Goal: Obtain resource: Download file/media

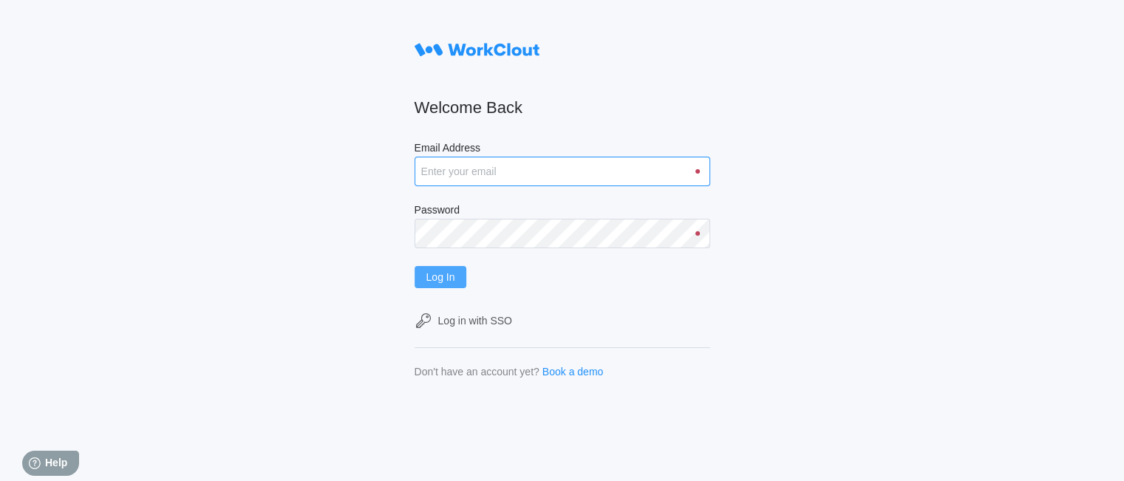
type input "oestrada@metlx.com"
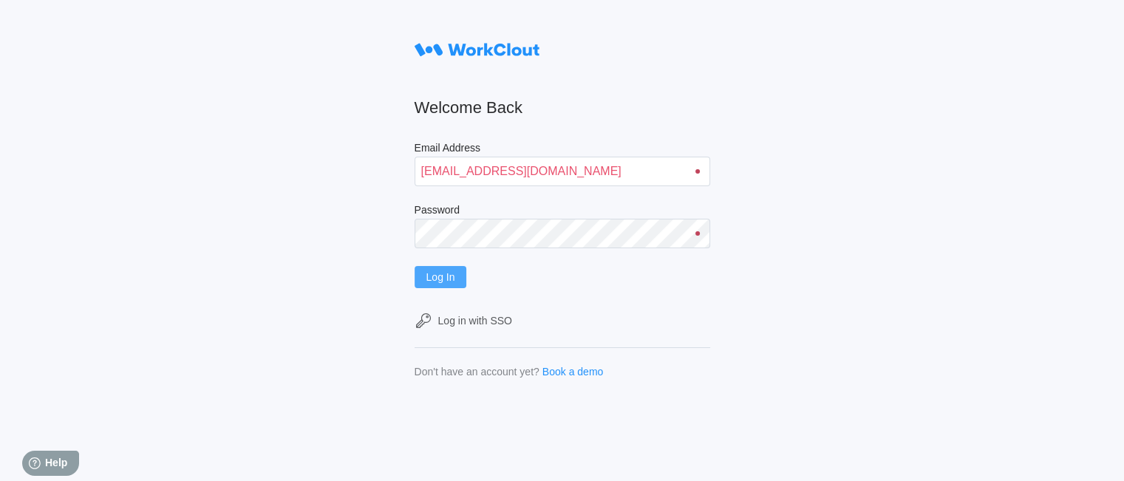
click at [439, 272] on span "Log In" at bounding box center [440, 277] width 29 height 10
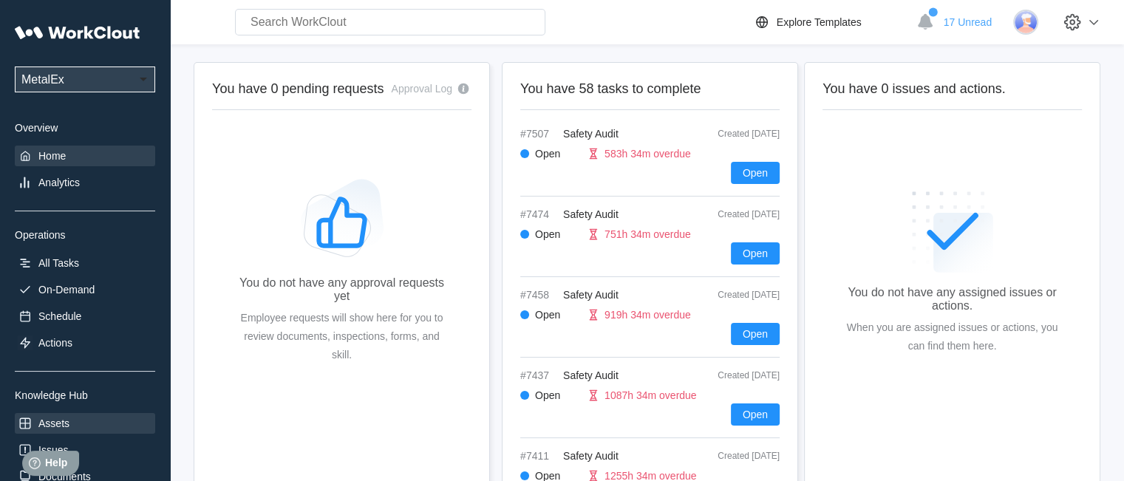
scroll to position [194, 0]
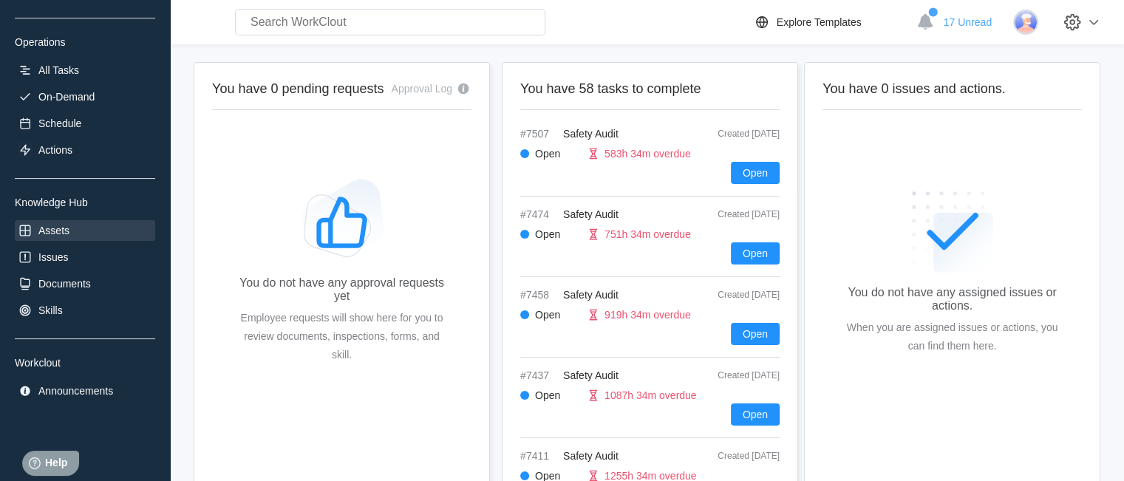
click at [103, 228] on div "Assets" at bounding box center [85, 230] width 140 height 21
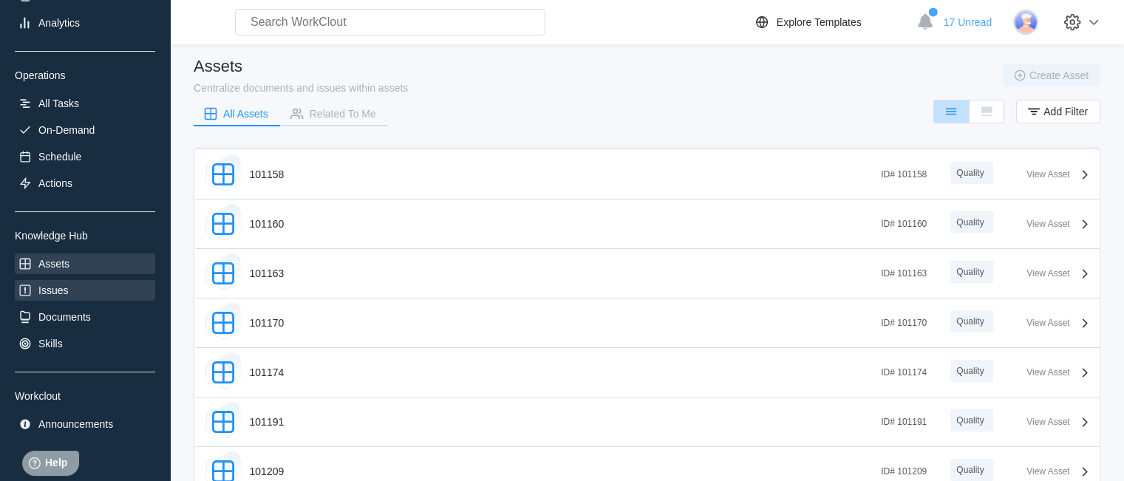
scroll to position [194, 0]
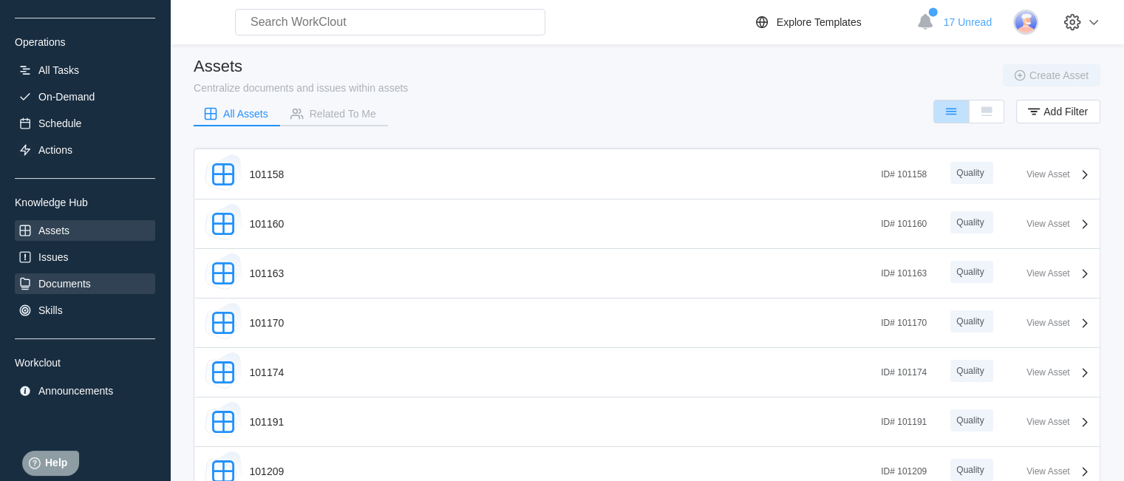
click at [84, 283] on div "Documents" at bounding box center [64, 284] width 52 height 12
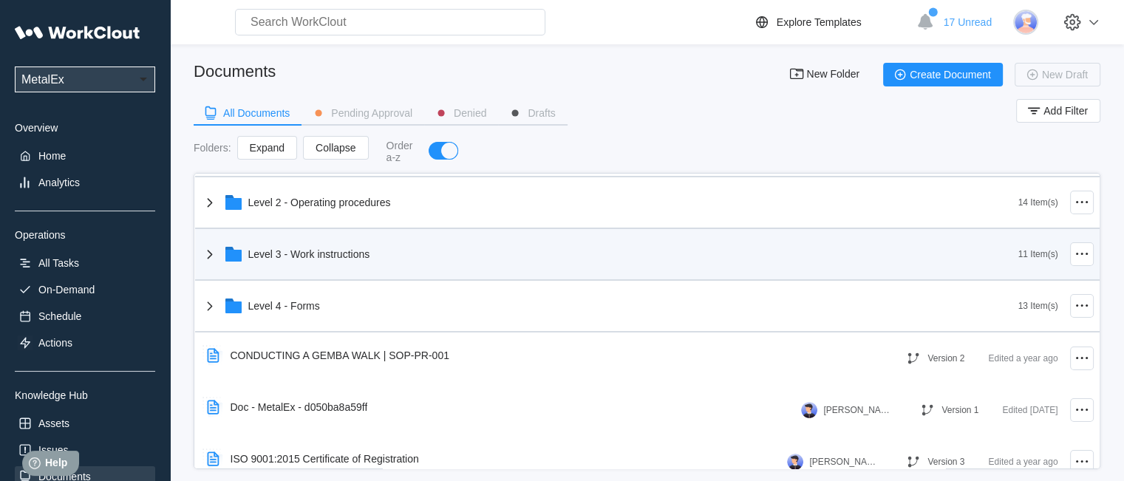
scroll to position [74, 0]
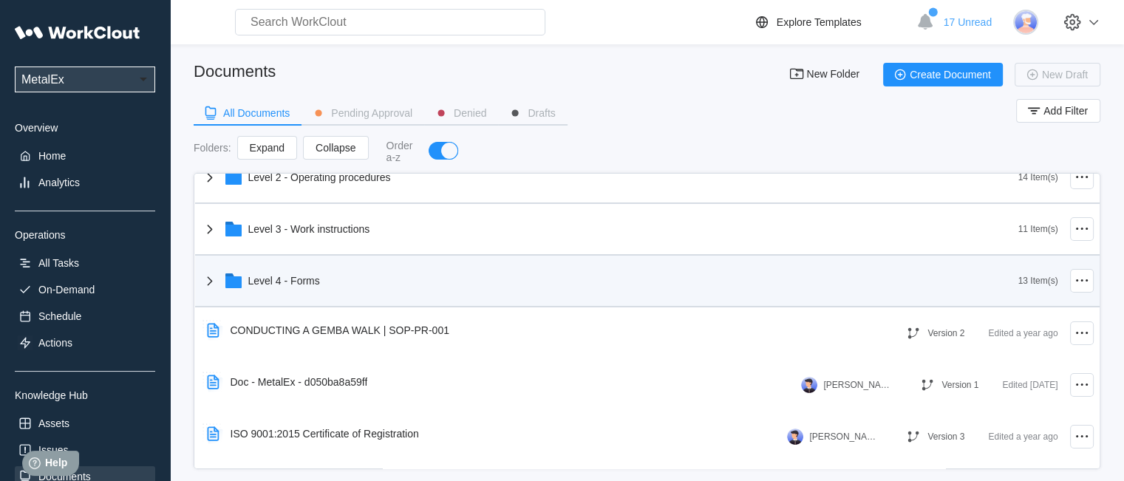
click at [234, 295] on div "Level 4 - Forms" at bounding box center [609, 281] width 817 height 38
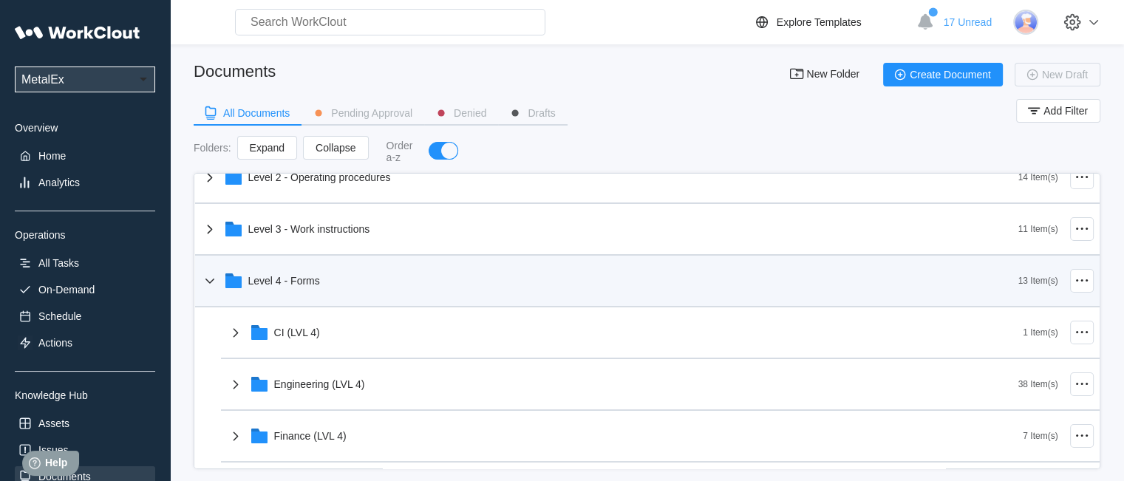
click at [298, 295] on div "Level 4 - Forms" at bounding box center [609, 281] width 817 height 38
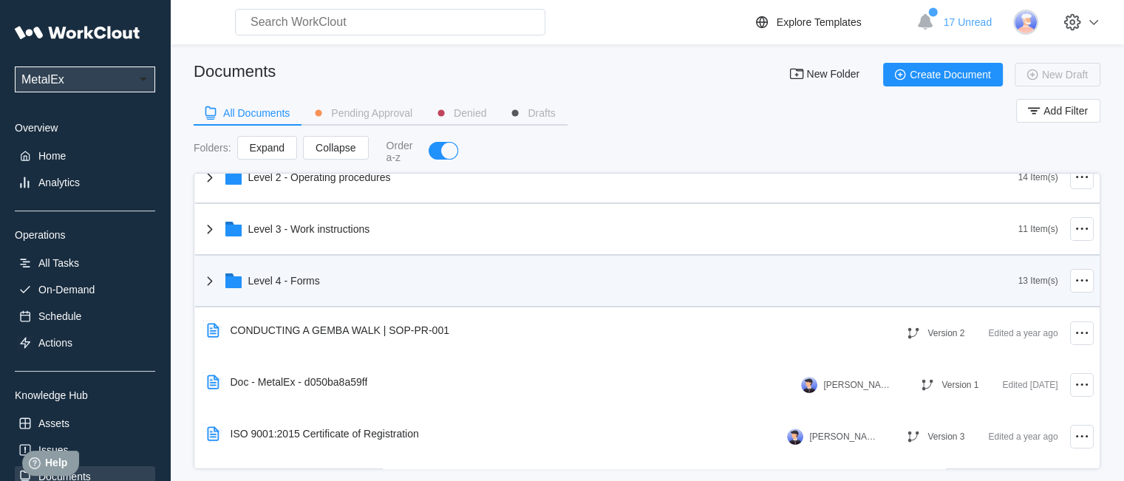
click at [298, 295] on div "Level 4 - Forms" at bounding box center [609, 281] width 817 height 38
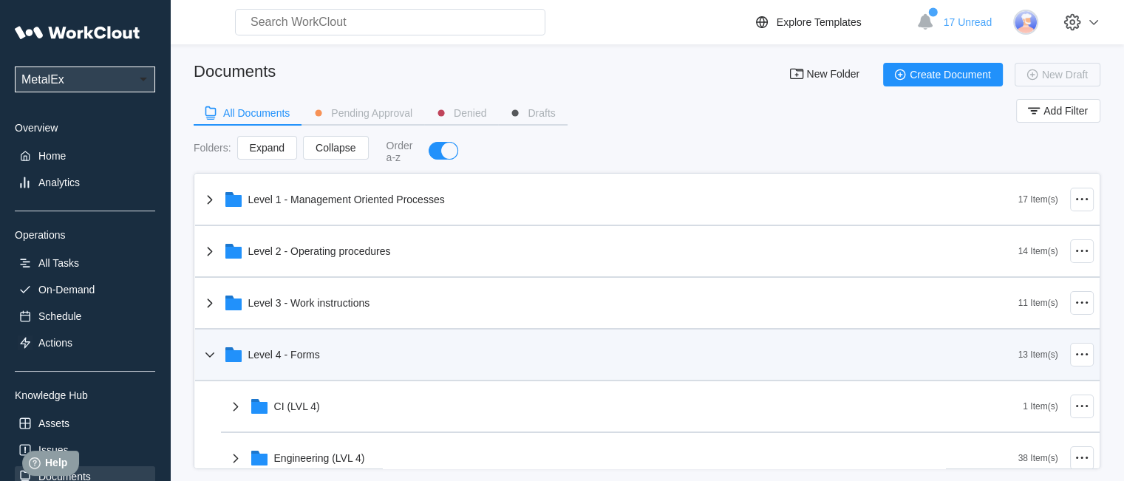
scroll to position [0, 0]
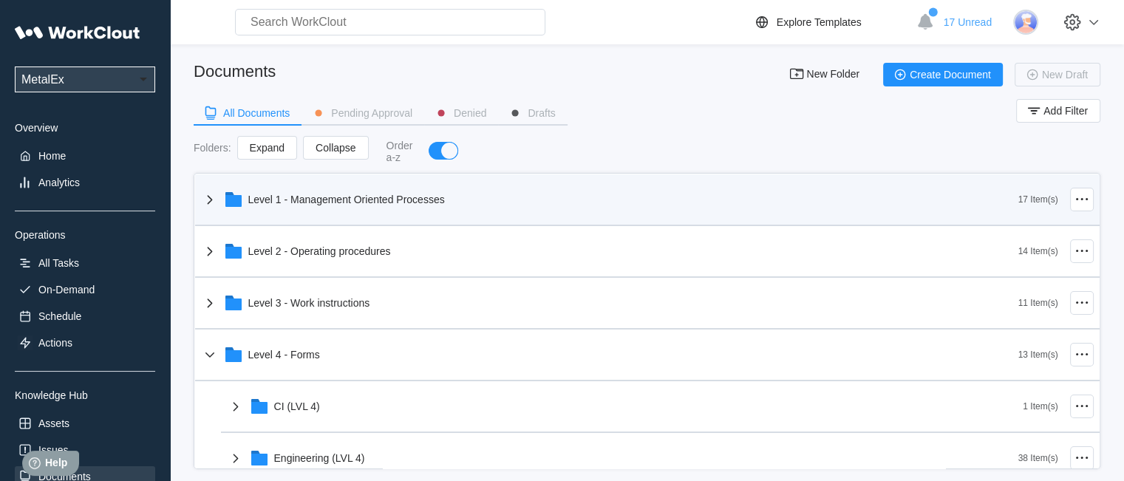
click at [411, 213] on div "Level 1 - Management Oriented Processes" at bounding box center [609, 199] width 817 height 38
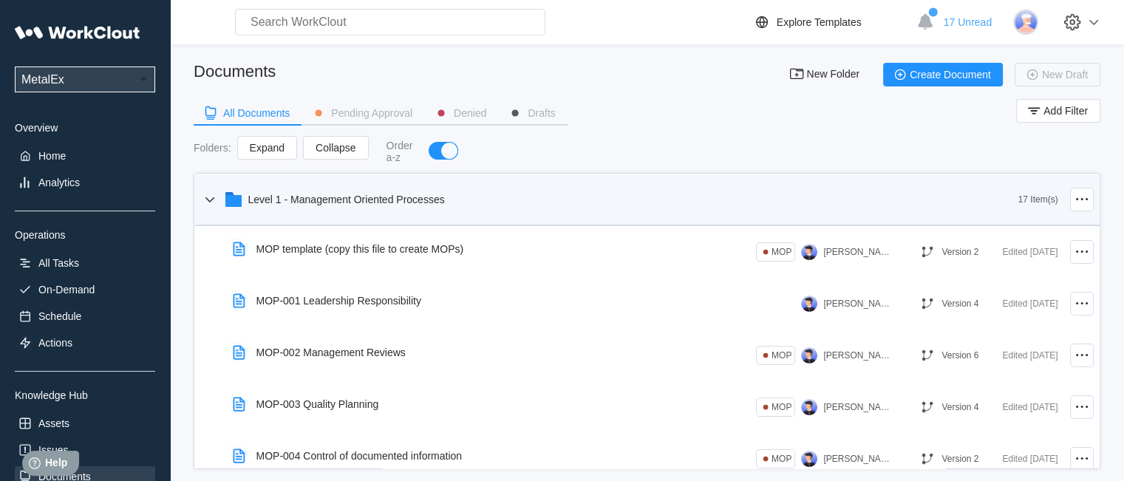
click at [411, 213] on div "Level 1 - Management Oriented Processes" at bounding box center [609, 199] width 817 height 38
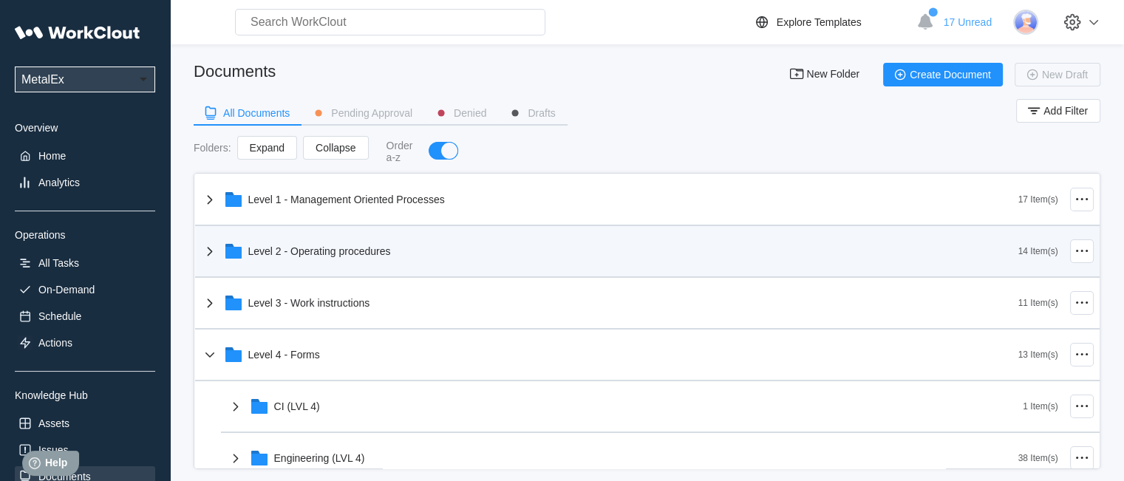
click at [349, 239] on div "Level 2 - Operating procedures" at bounding box center [609, 251] width 817 height 38
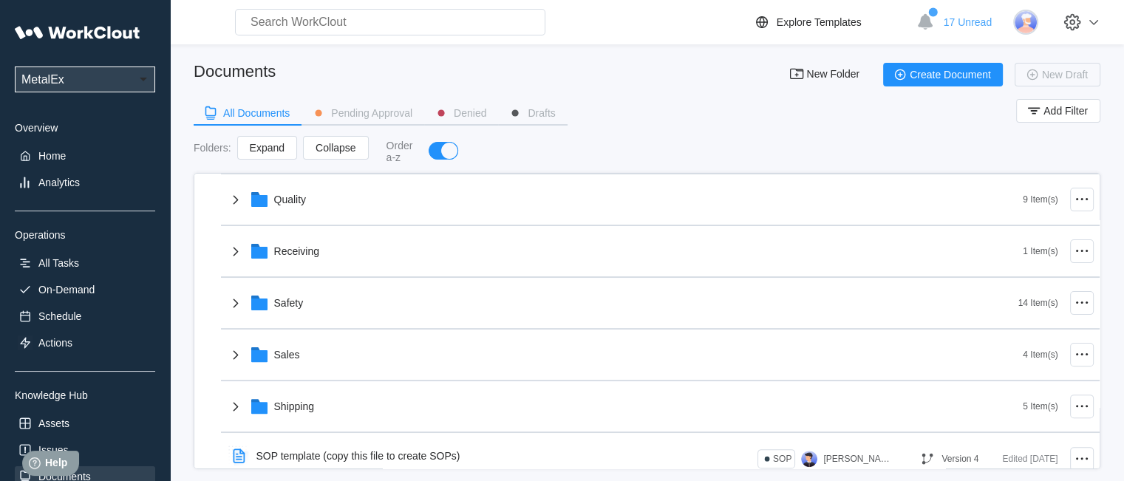
scroll to position [591, 0]
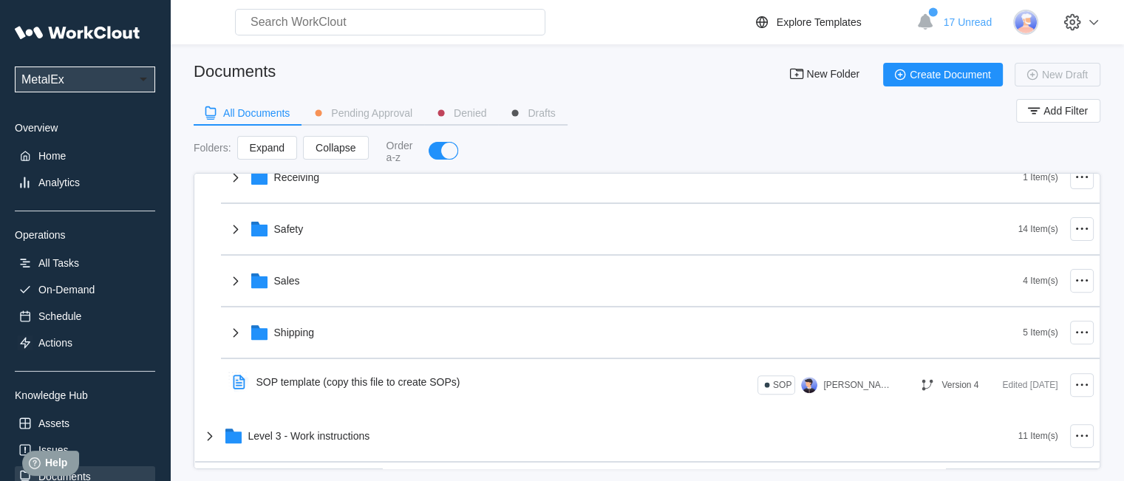
click at [349, 239] on div "Safety" at bounding box center [622, 229] width 791 height 38
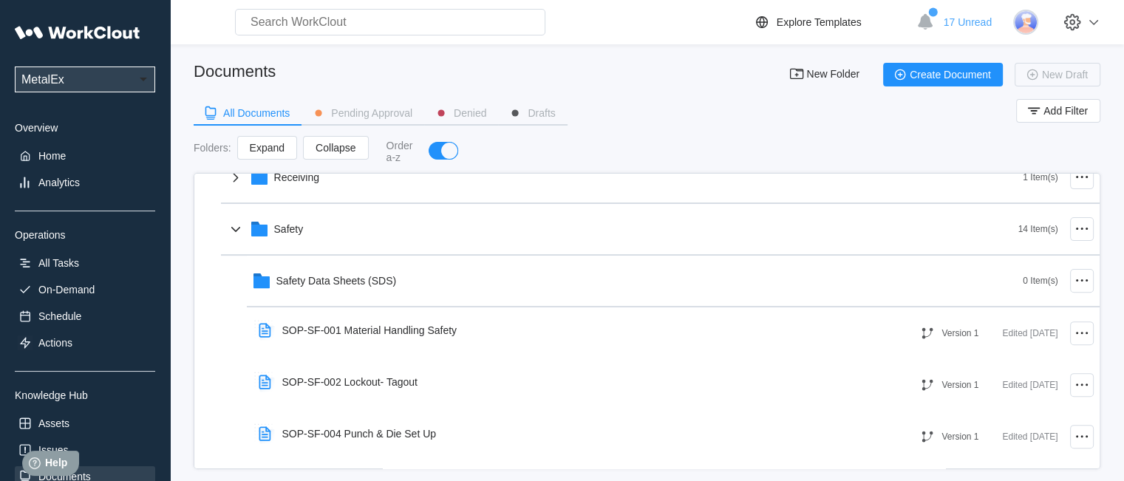
scroll to position [665, 0]
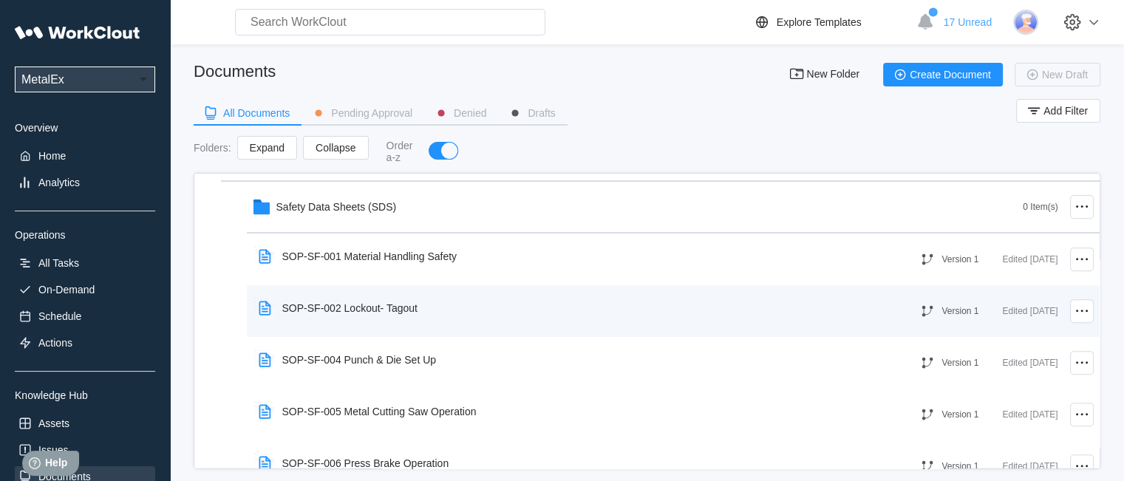
click at [368, 295] on div "SOP-SF-002 Lockout- Tagout" at bounding box center [341, 308] width 177 height 34
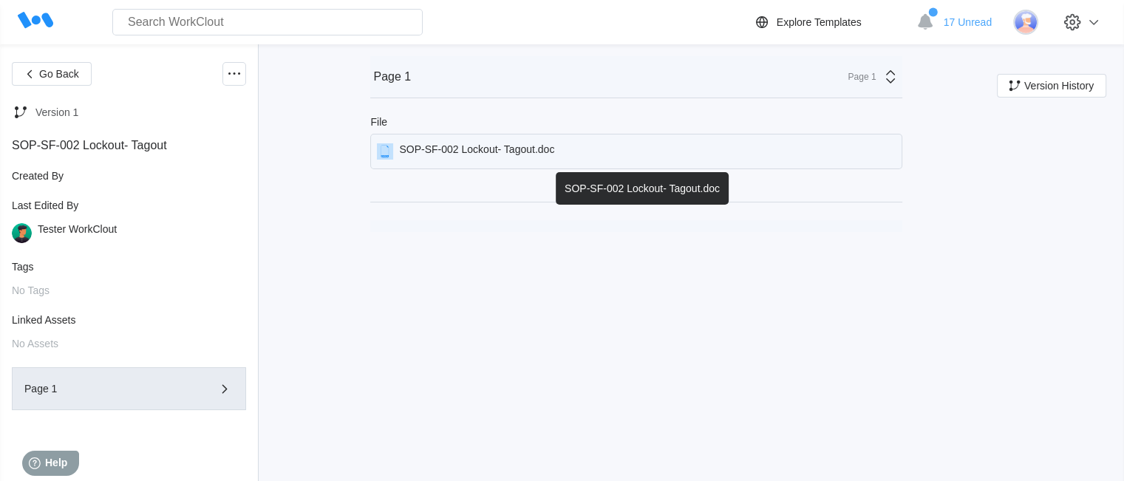
click at [488, 155] on div "SOP-SF-002 Lockout- Tagout.doc" at bounding box center [476, 151] width 155 height 16
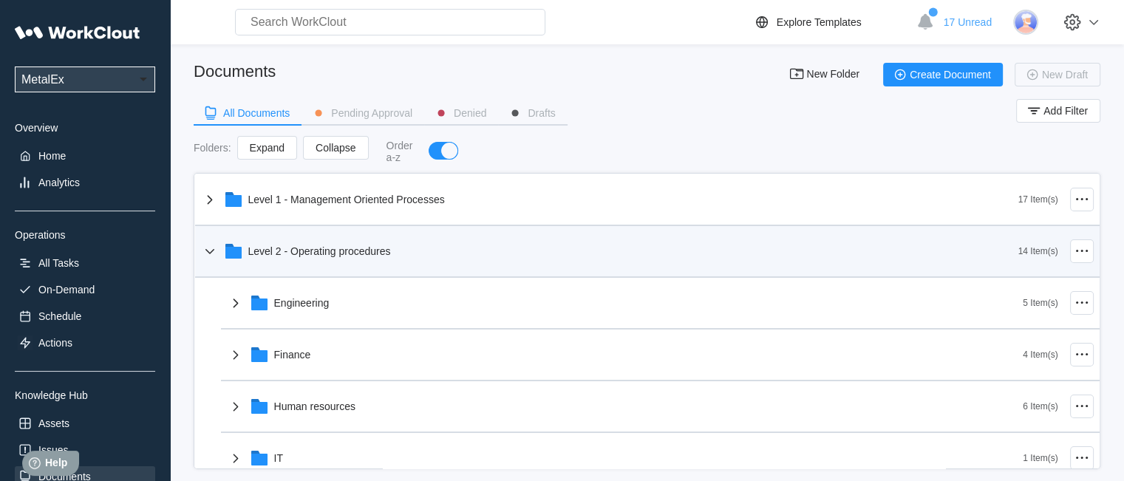
click at [319, 245] on div "Level 2 - Operating procedures" at bounding box center [319, 251] width 143 height 12
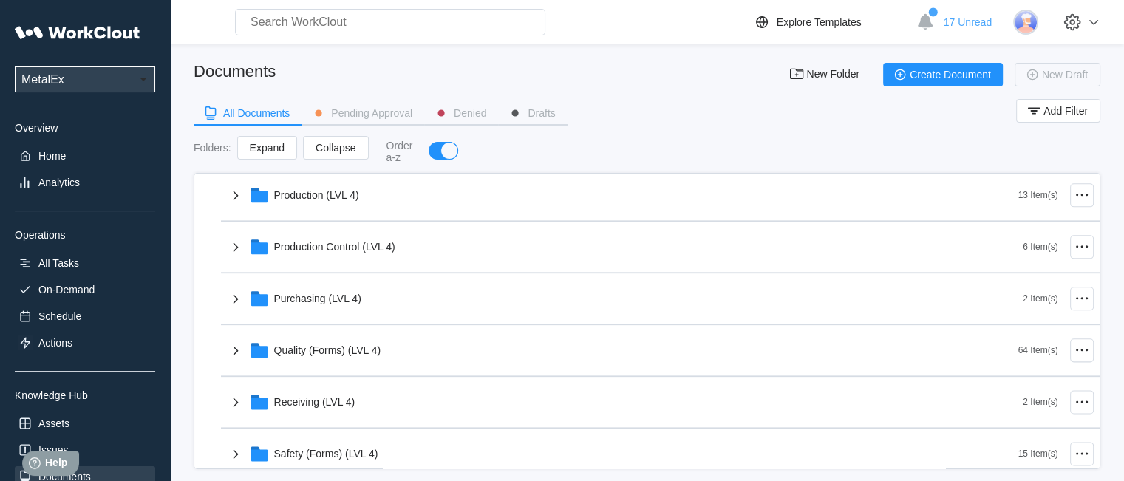
scroll to position [1921, 0]
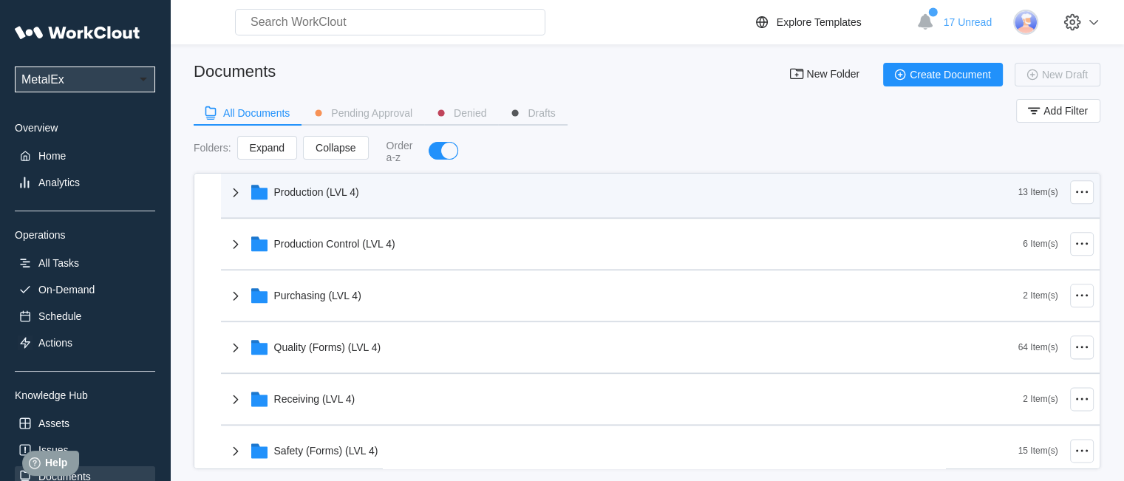
click at [346, 186] on div "Production (LVL 4)" at bounding box center [316, 192] width 85 height 12
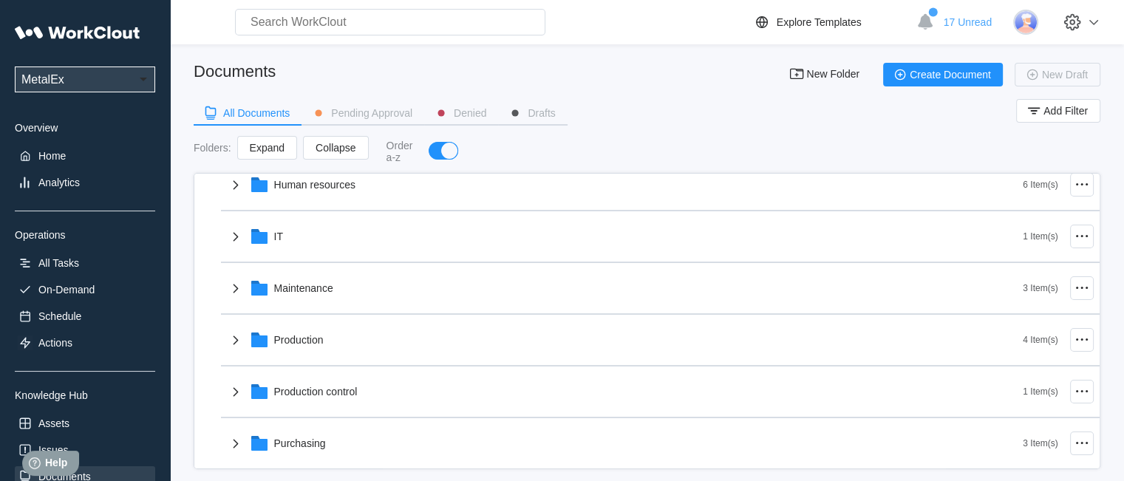
scroll to position [0, 0]
